Goal: Find specific page/section: Find specific page/section

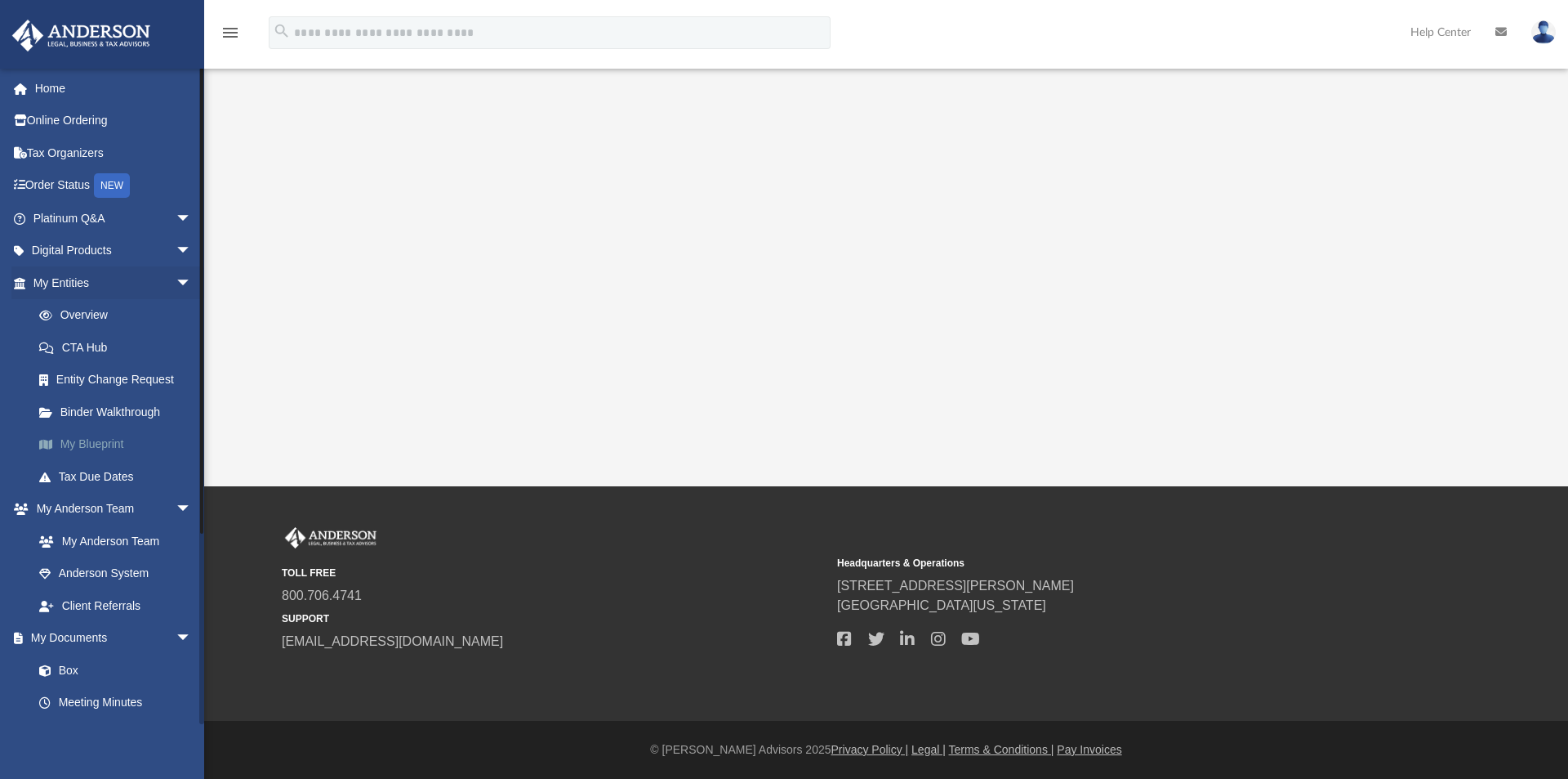
click at [113, 445] on link "My Blueprint" at bounding box center [119, 444] width 194 height 33
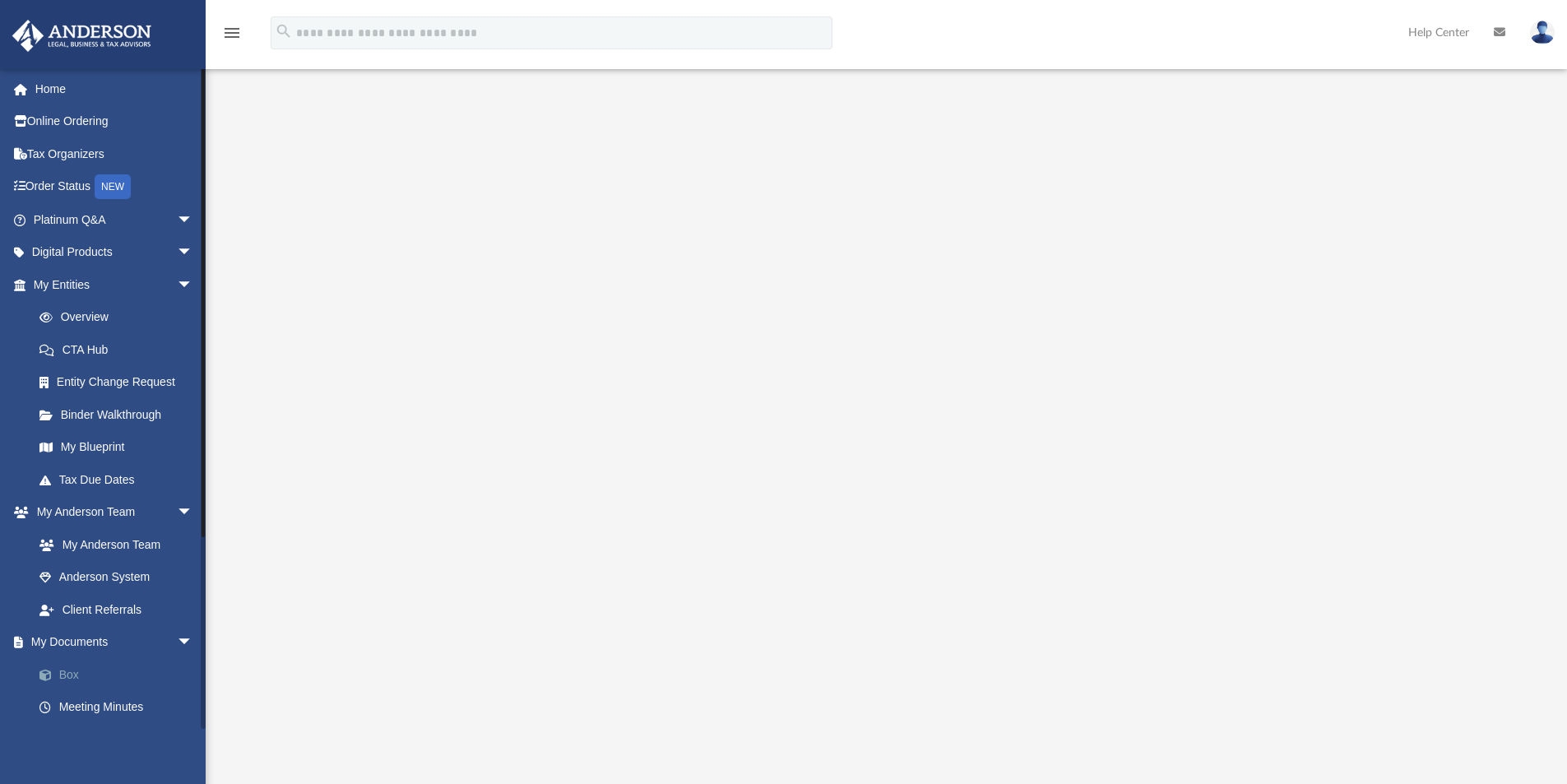
click at [86, 669] on link "Box" at bounding box center [120, 674] width 195 height 33
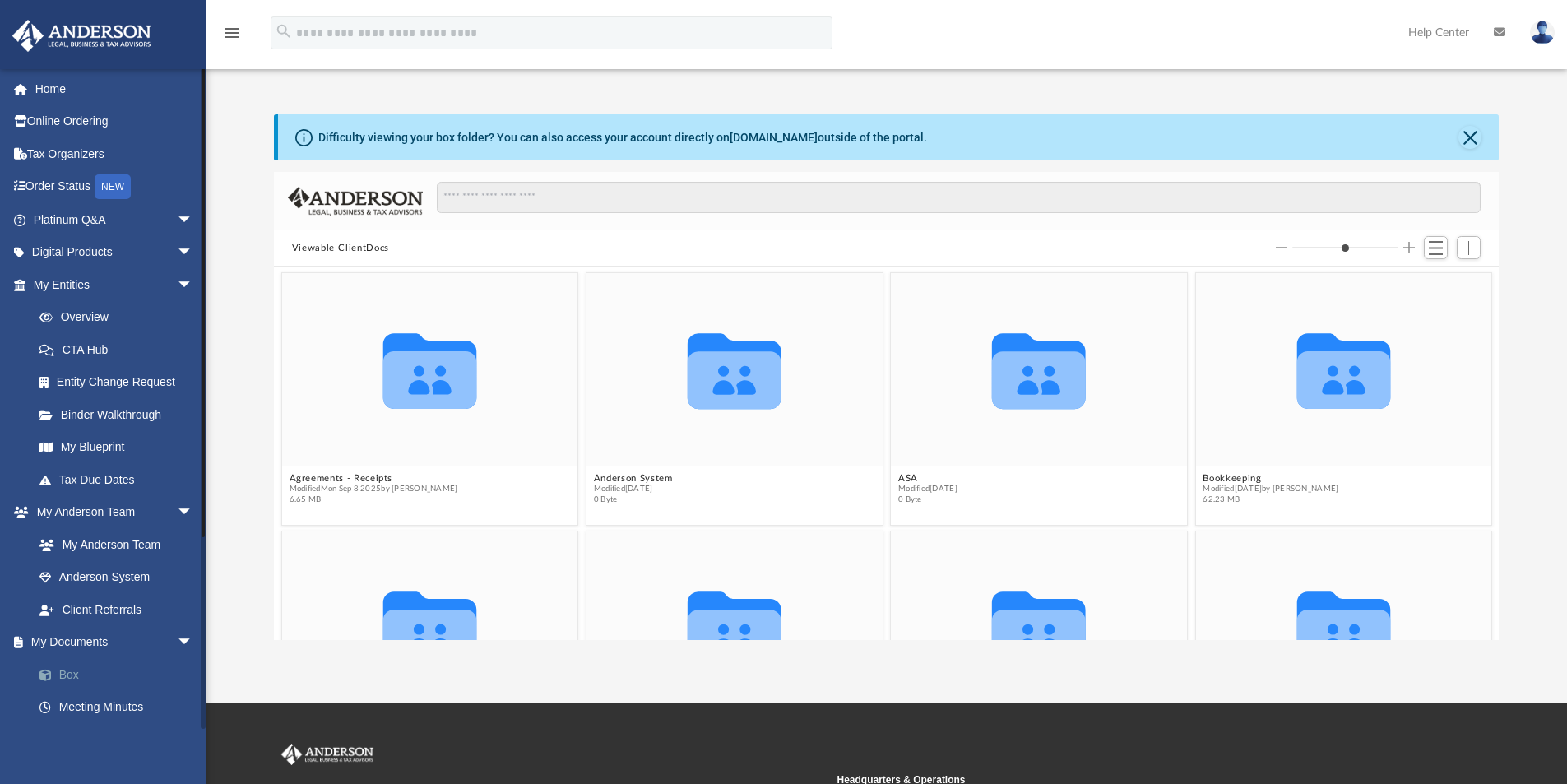
scroll to position [362, 1212]
click at [419, 491] on span "Modified Mon Sep 8 2025 by Michelle Frank" at bounding box center [373, 489] width 169 height 11
click at [425, 404] on icon "grid" at bounding box center [429, 380] width 94 height 58
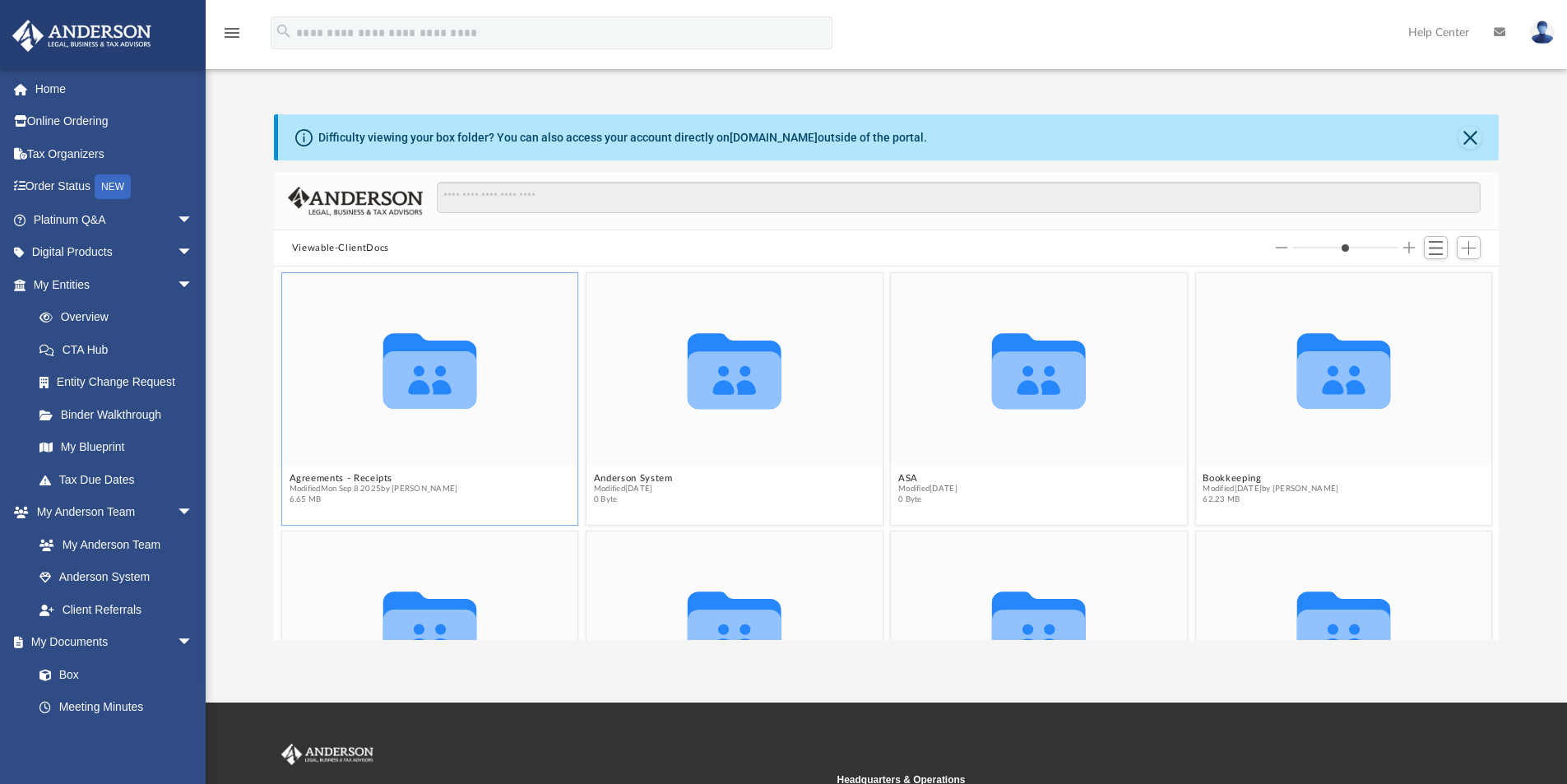
click at [513, 353] on icon "Collaborated Folder" at bounding box center [430, 369] width 178 height 115
click at [527, 398] on div "Collaborated Folder" at bounding box center [430, 369] width 296 height 192
click at [93, 248] on link "Digital Products arrow_drop_down" at bounding box center [115, 252] width 206 height 33
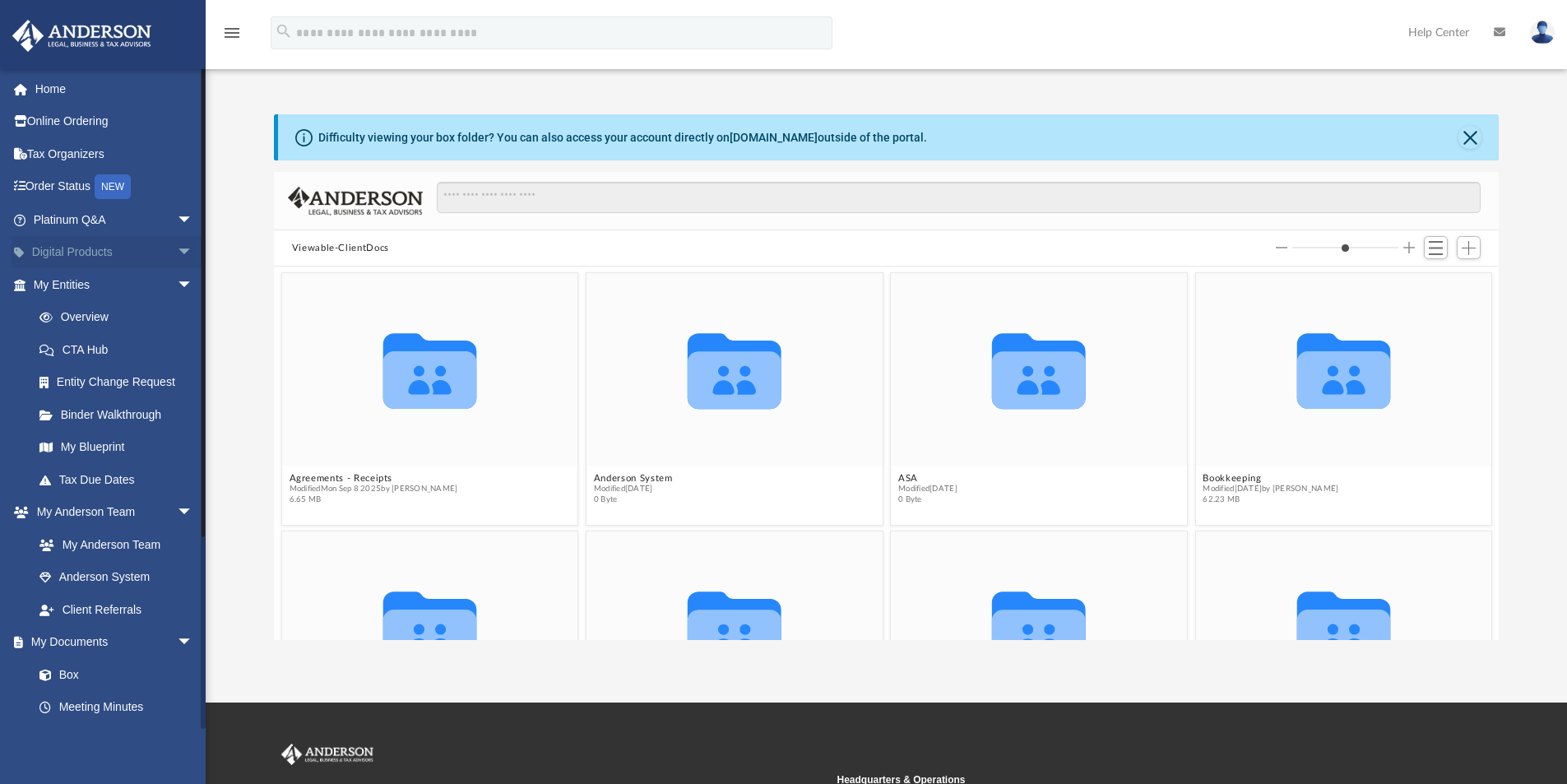
click at [93, 248] on link "Digital Products arrow_drop_down" at bounding box center [115, 252] width 206 height 33
click at [81, 285] on link "My Entities arrow_drop_down" at bounding box center [115, 284] width 206 height 33
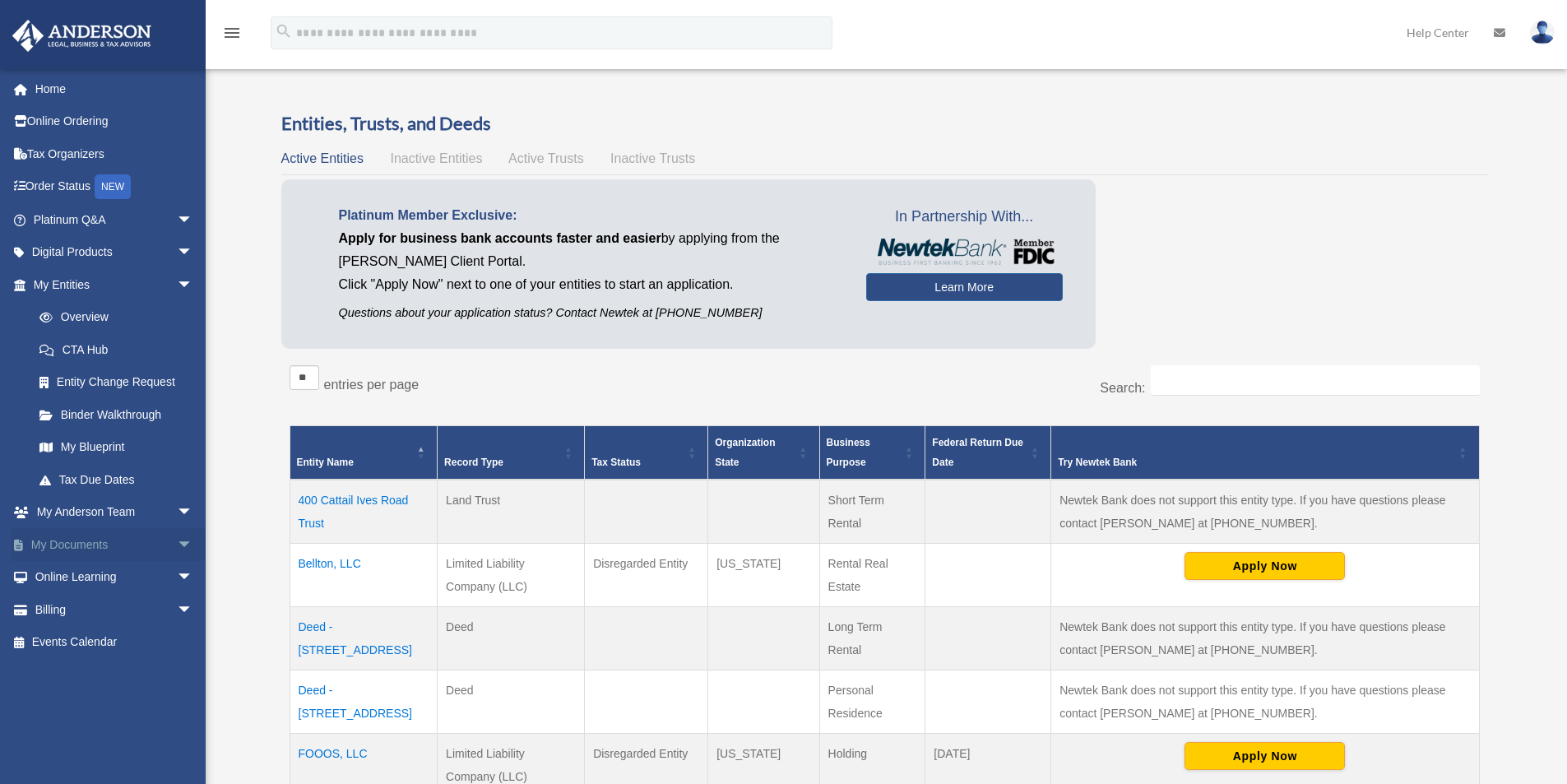
click at [93, 539] on link "My Documents arrow_drop_down" at bounding box center [115, 544] width 206 height 33
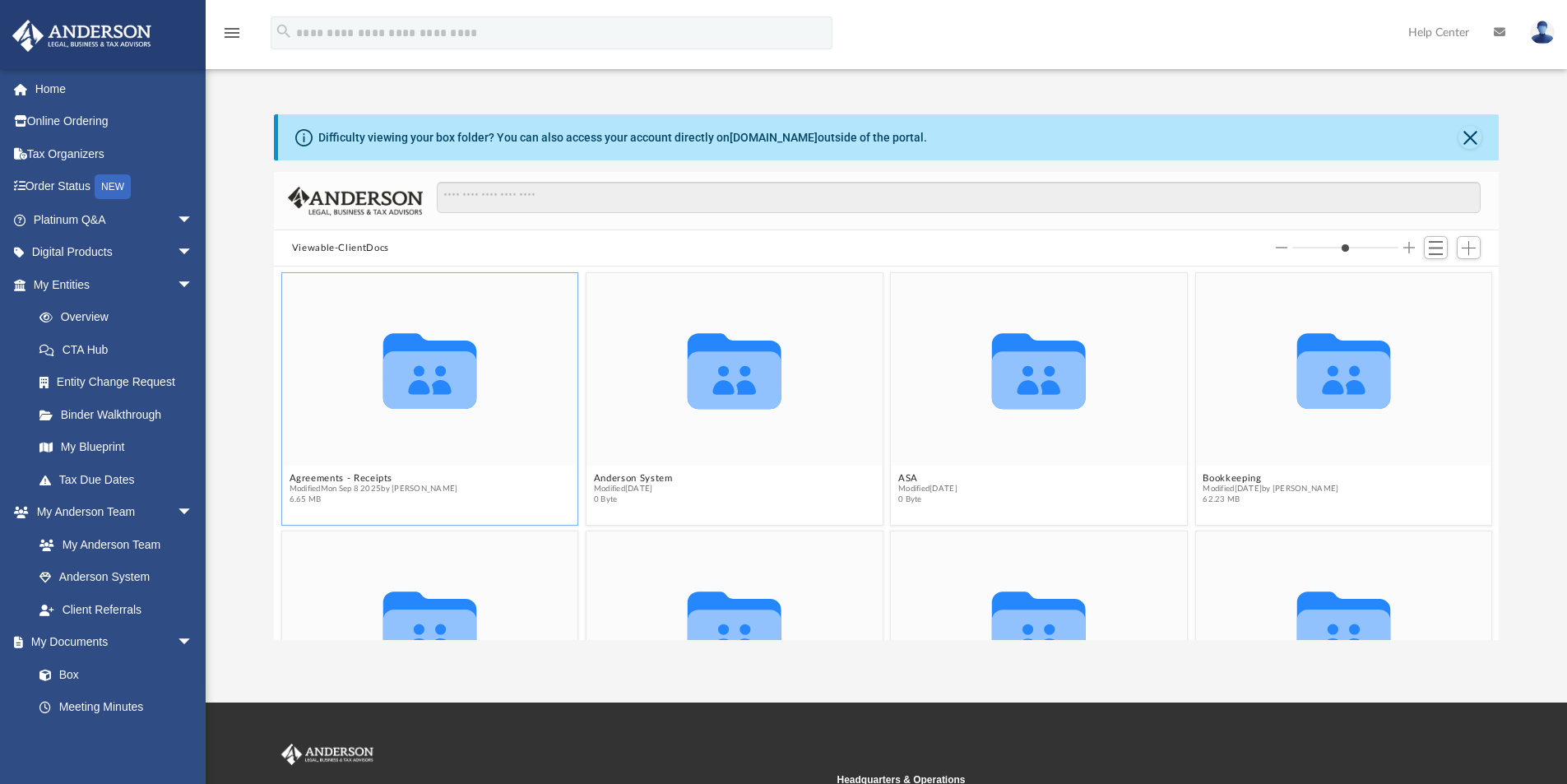
click at [466, 446] on div "Collaborated Folder" at bounding box center [430, 369] width 296 height 192
click at [415, 391] on icon "grid" at bounding box center [429, 371] width 94 height 76
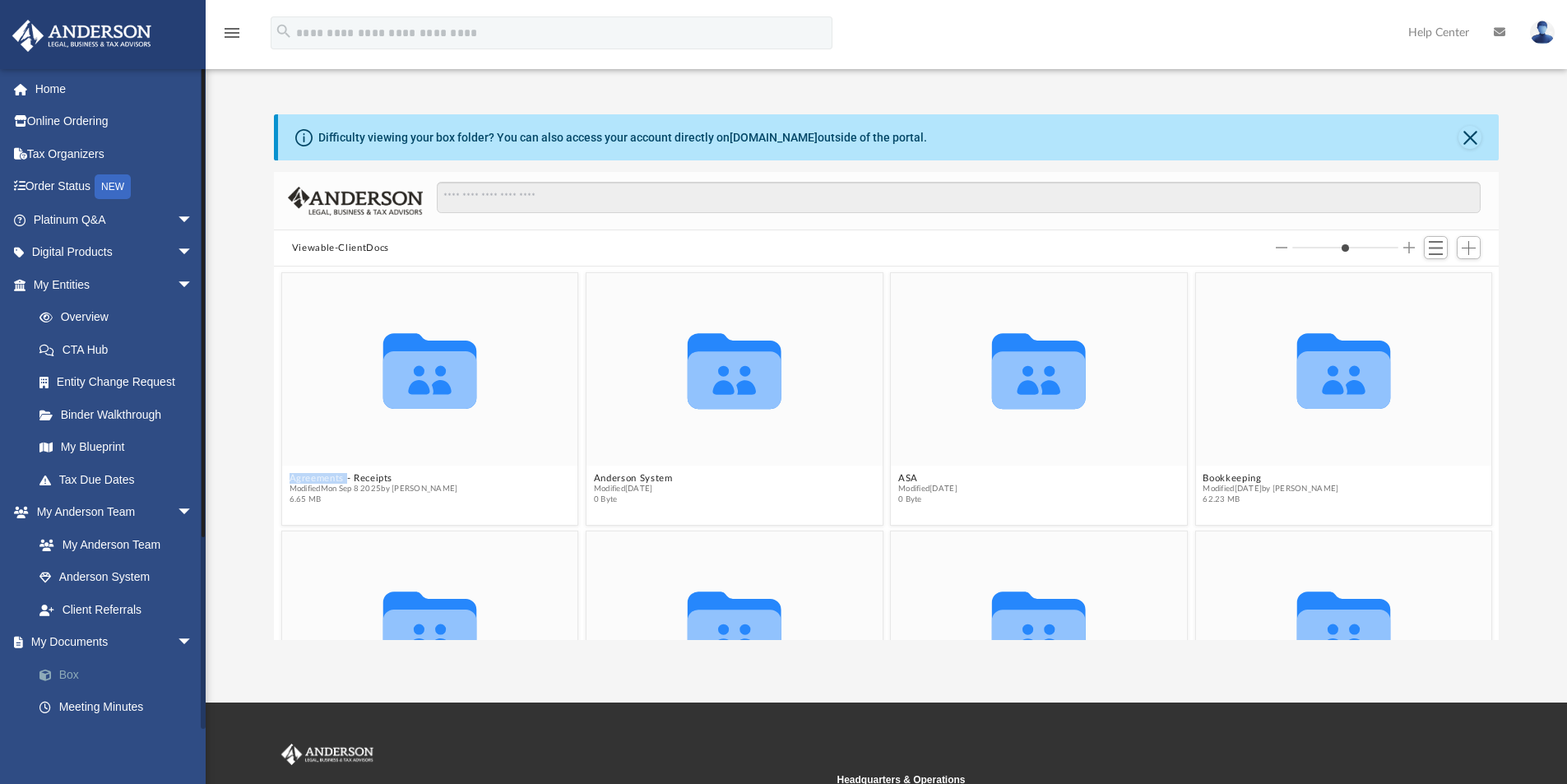
click at [76, 670] on link "Box" at bounding box center [120, 674] width 195 height 33
click at [60, 309] on link "Overview" at bounding box center [120, 317] width 195 height 33
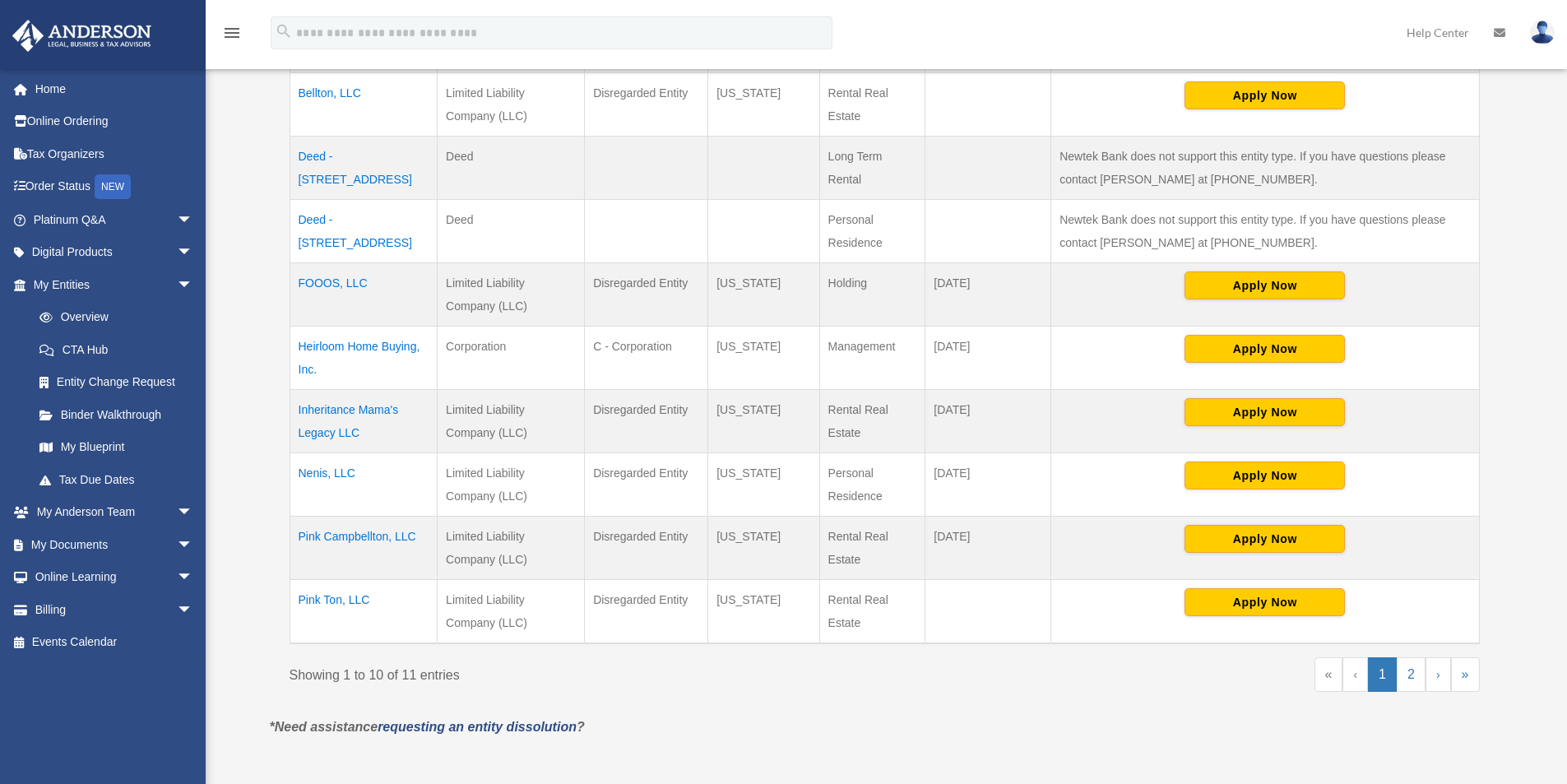
scroll to position [494, 0]
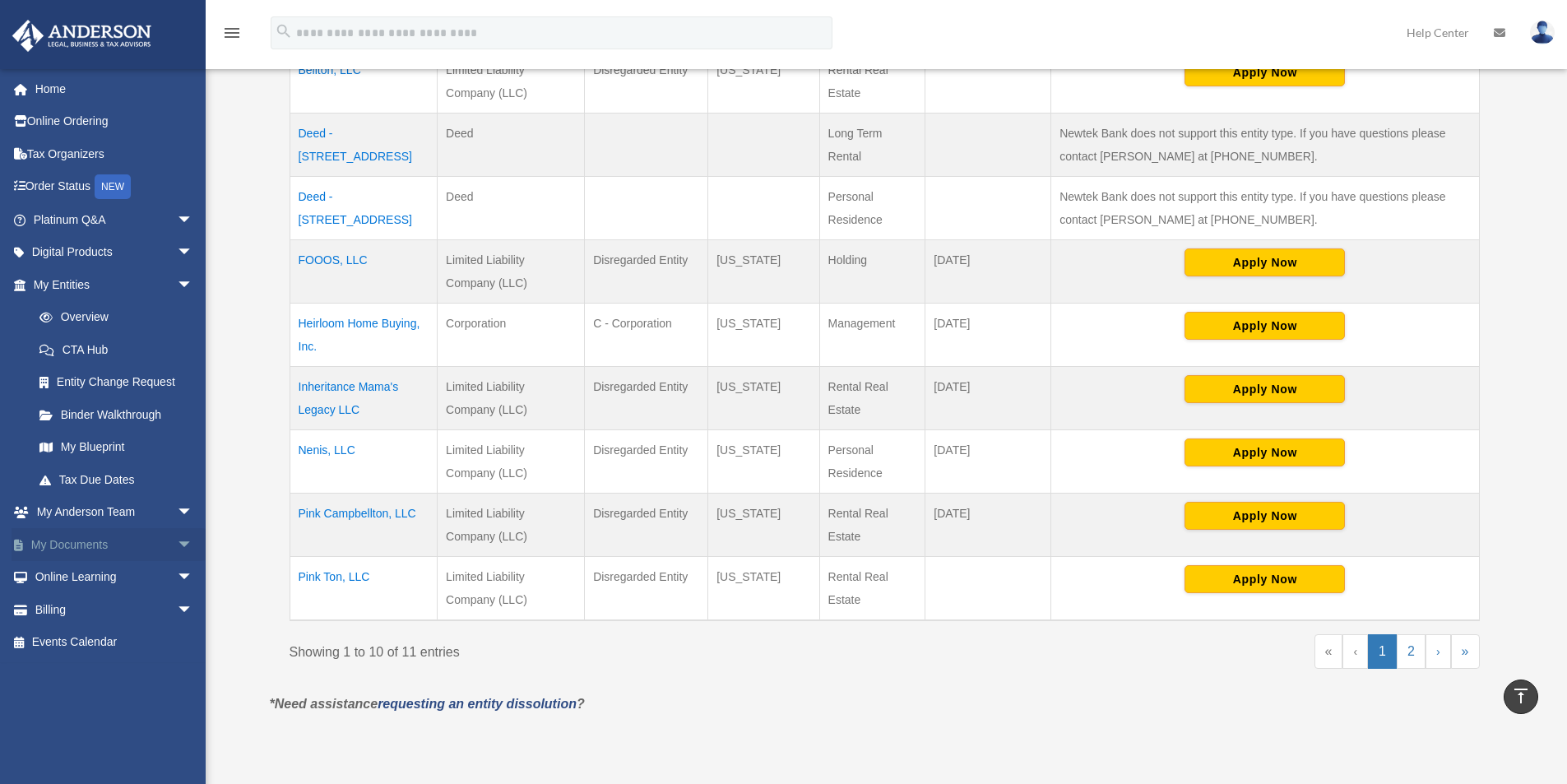
click at [64, 541] on link "My Documents arrow_drop_down" at bounding box center [115, 544] width 206 height 33
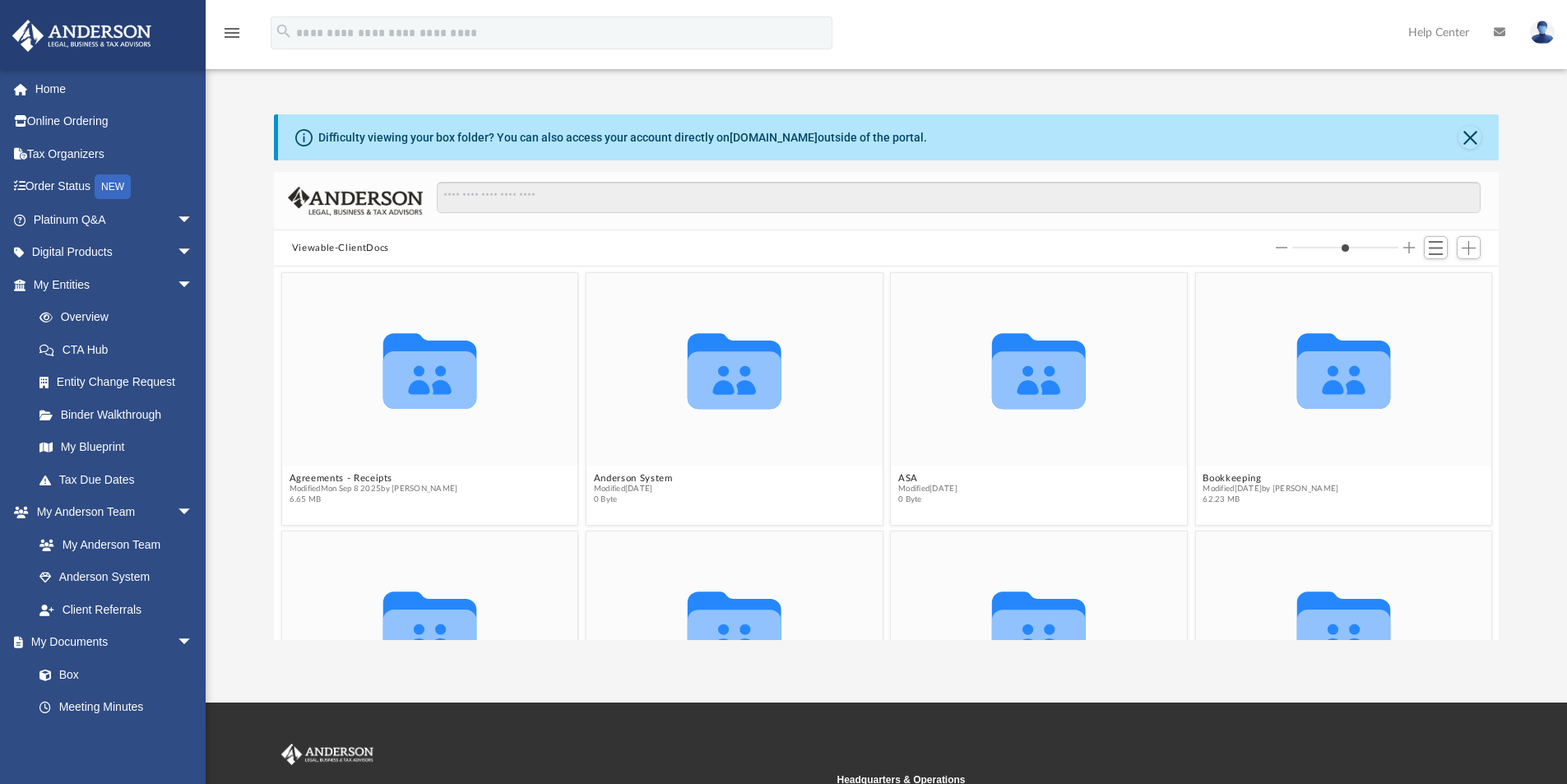
scroll to position [362, 1212]
click at [845, 146] on div "Difficulty viewing your box folder? You can also access your account directly o…" at bounding box center [622, 137] width 609 height 17
click at [409, 385] on icon "grid" at bounding box center [429, 380] width 94 height 58
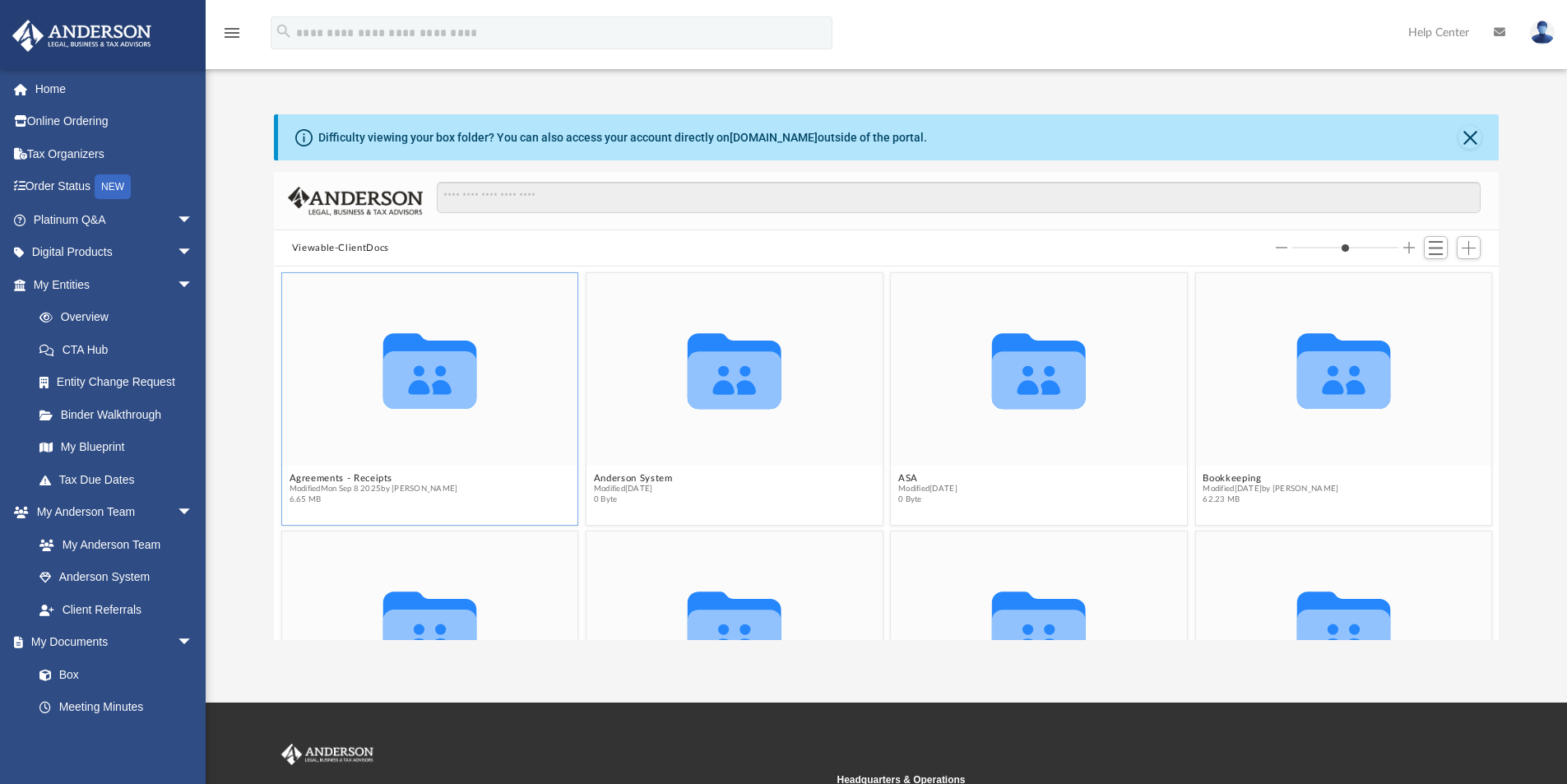
click at [369, 496] on span "6.65 MB" at bounding box center [373, 499] width 169 height 11
